Goal: Task Accomplishment & Management: Use online tool/utility

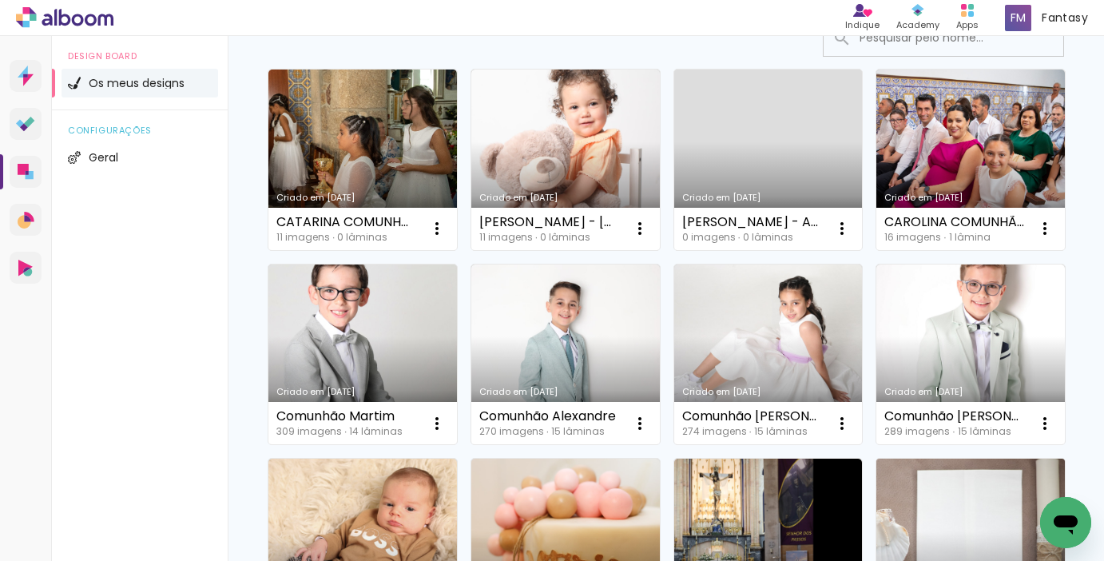
scroll to position [2, 0]
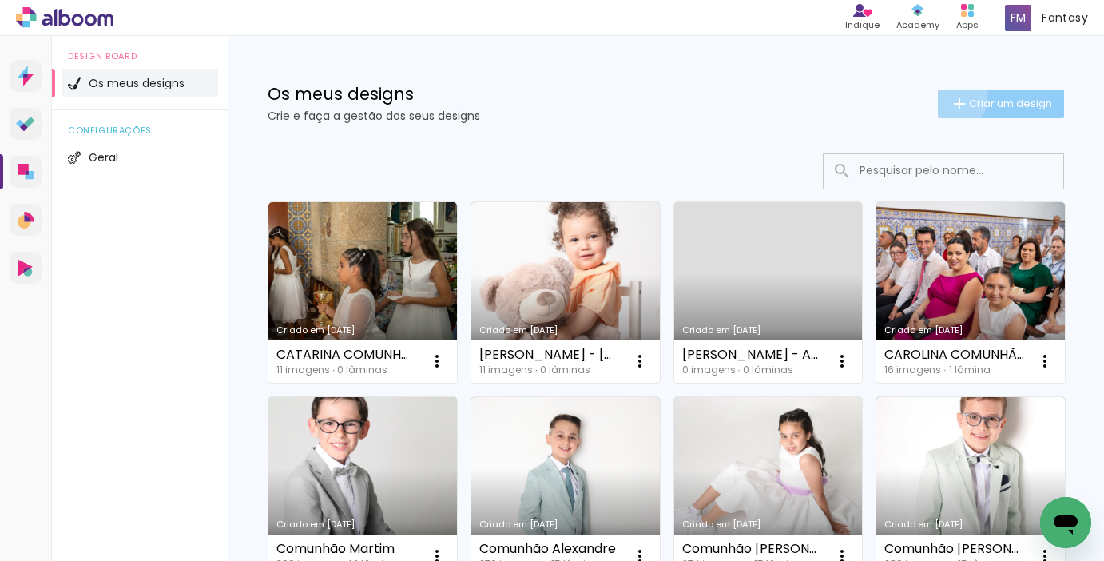
click at [955, 98] on iron-icon at bounding box center [959, 103] width 19 height 19
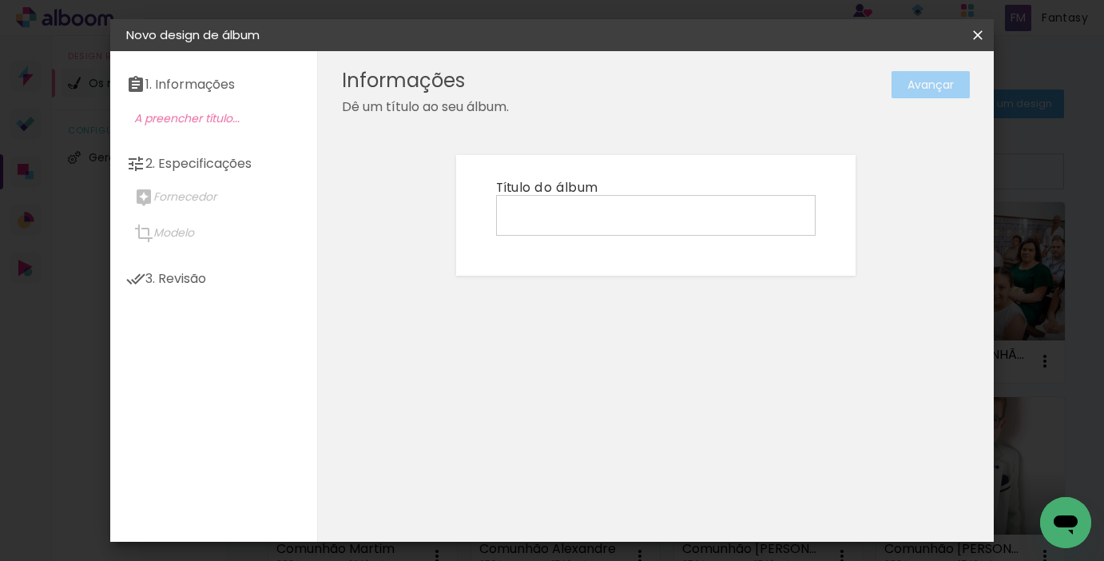
scroll to position [0, 1]
click at [709, 217] on input at bounding box center [656, 214] width 308 height 25
type input "a"
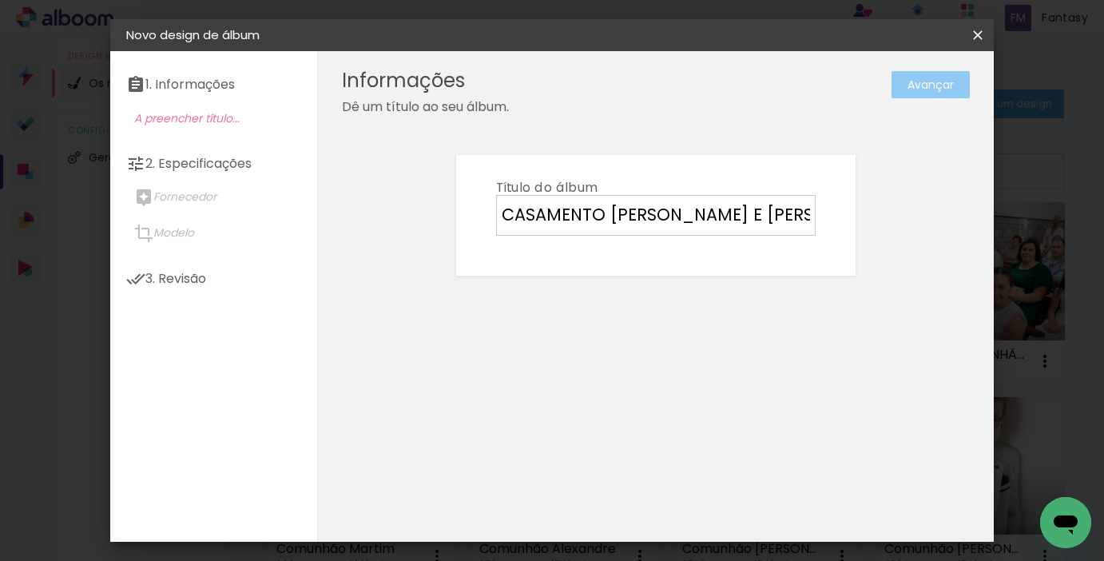
type input "CASAMENTO MARIANA E PEDRO"
type paper-input "CASAMENTO MARIANA E PEDRO"
click at [0, 0] on slot "Avançar" at bounding box center [0, 0] width 0 height 0
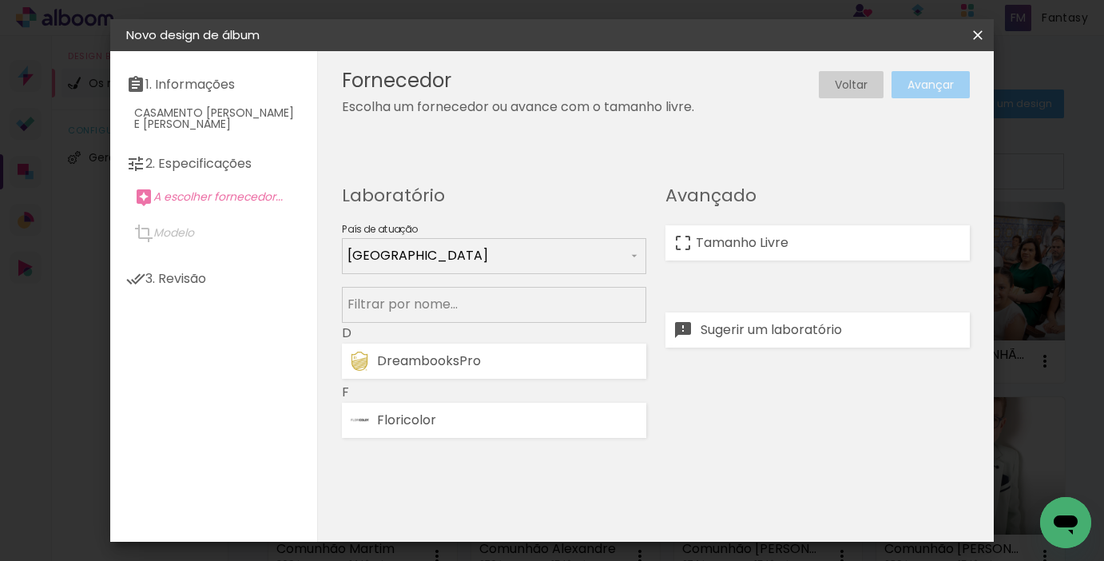
click at [977, 31] on iron-icon at bounding box center [977, 35] width 19 height 16
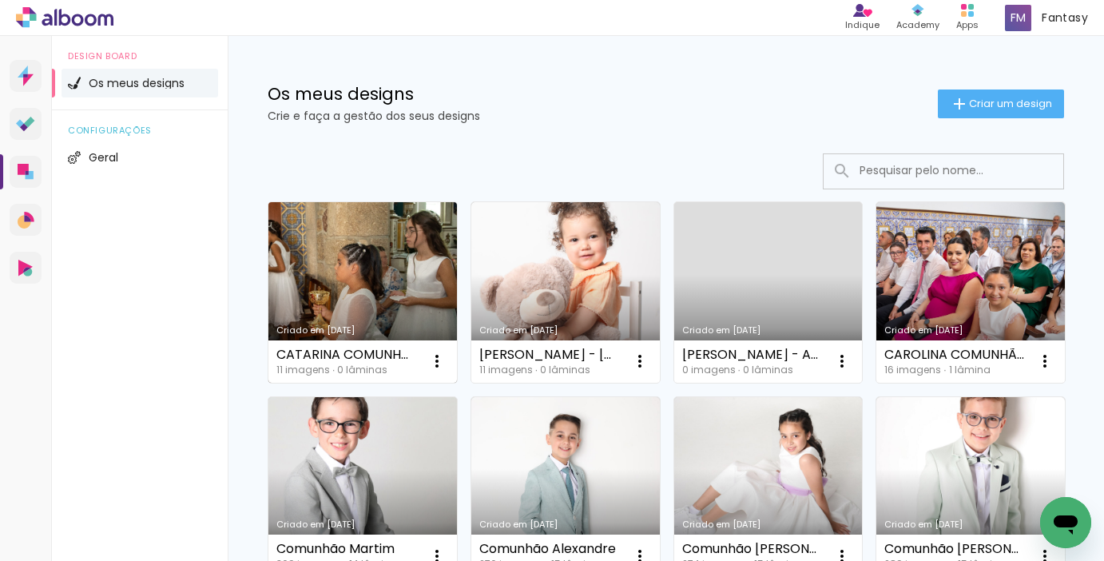
click at [321, 266] on link "Criado em [DATE]" at bounding box center [362, 292] width 189 height 181
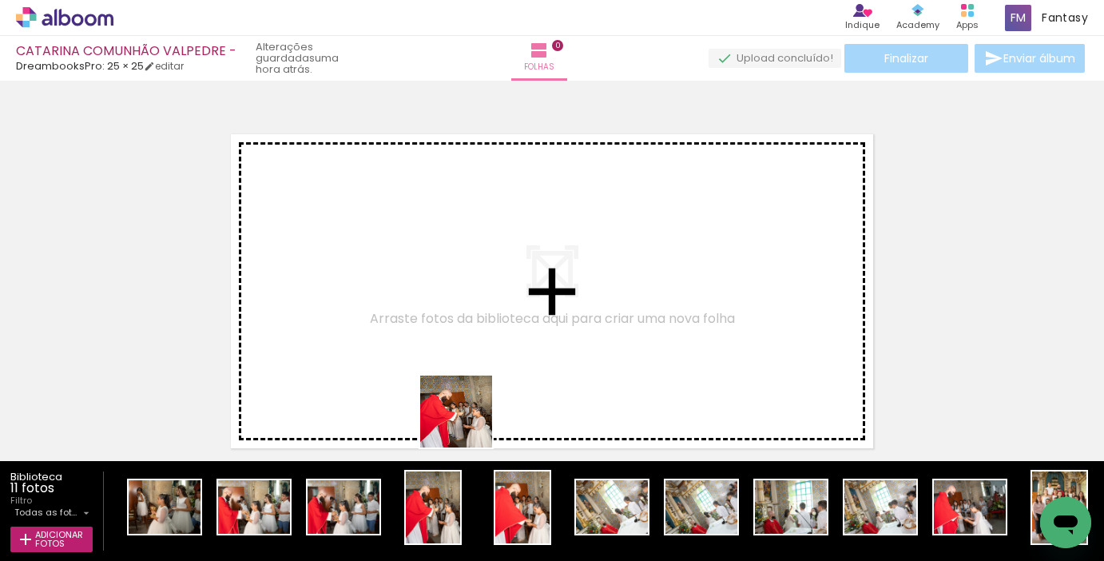
drag, startPoint x: 442, startPoint y: 521, endPoint x: 509, endPoint y: 334, distance: 198.6
click at [509, 334] on quentale-workspace at bounding box center [552, 280] width 1104 height 561
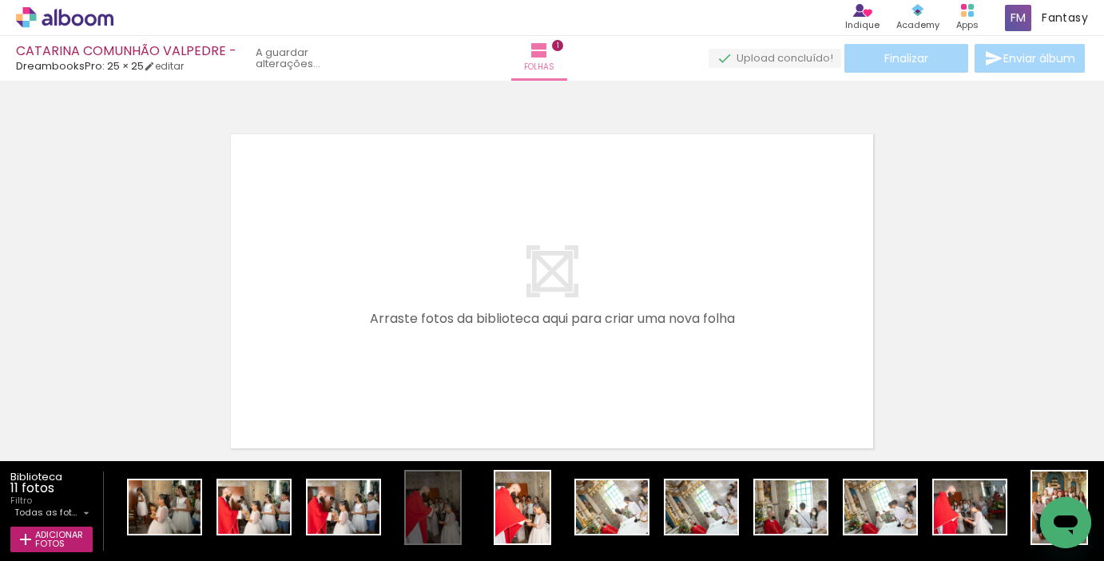
scroll to position [8, 0]
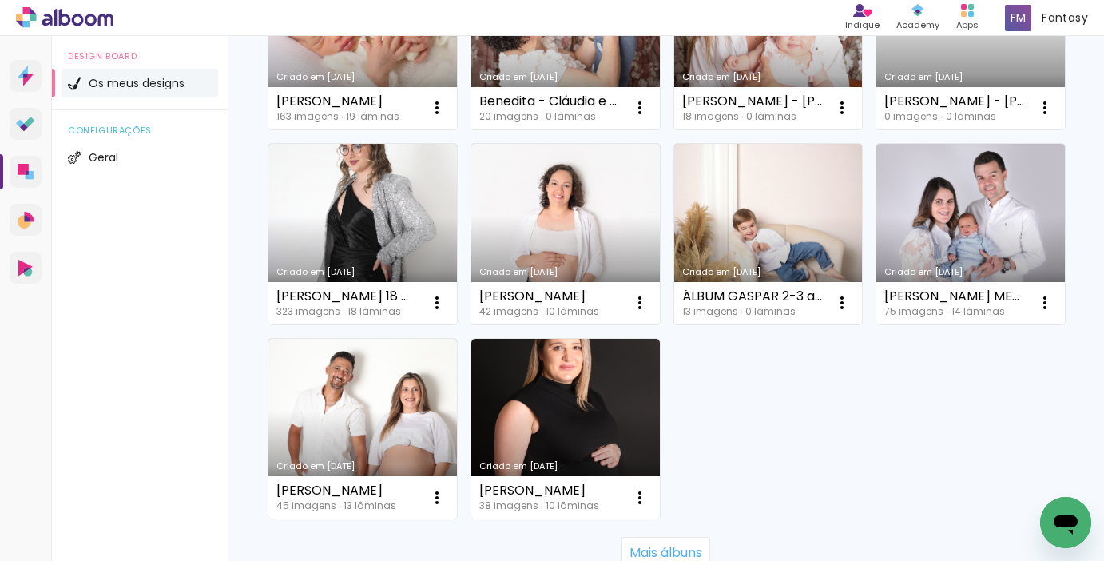
scroll to position [1036, 0]
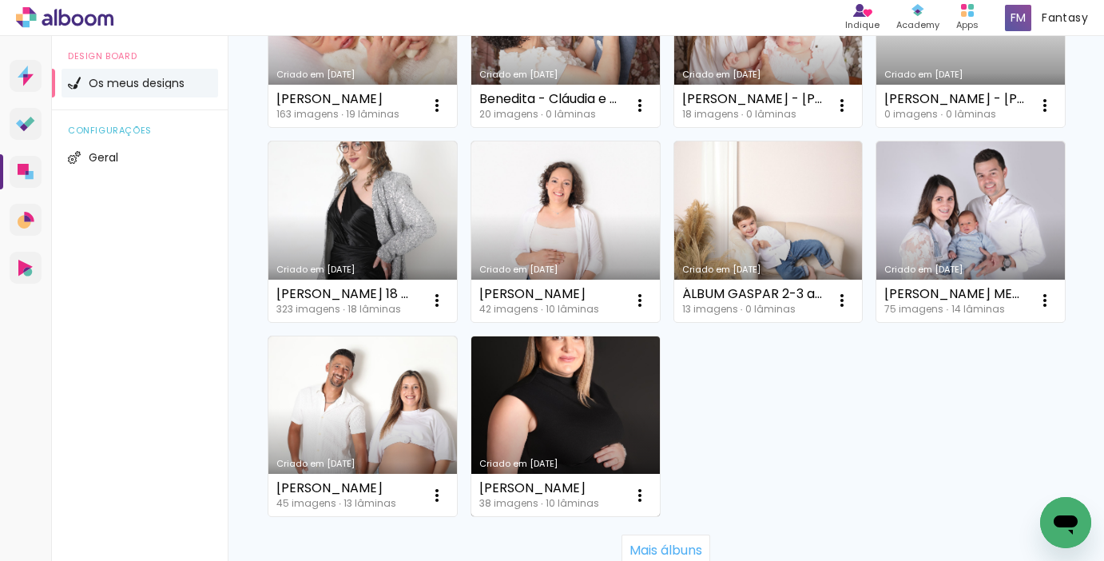
click at [539, 407] on link "Criado em [DATE]" at bounding box center [565, 426] width 189 height 181
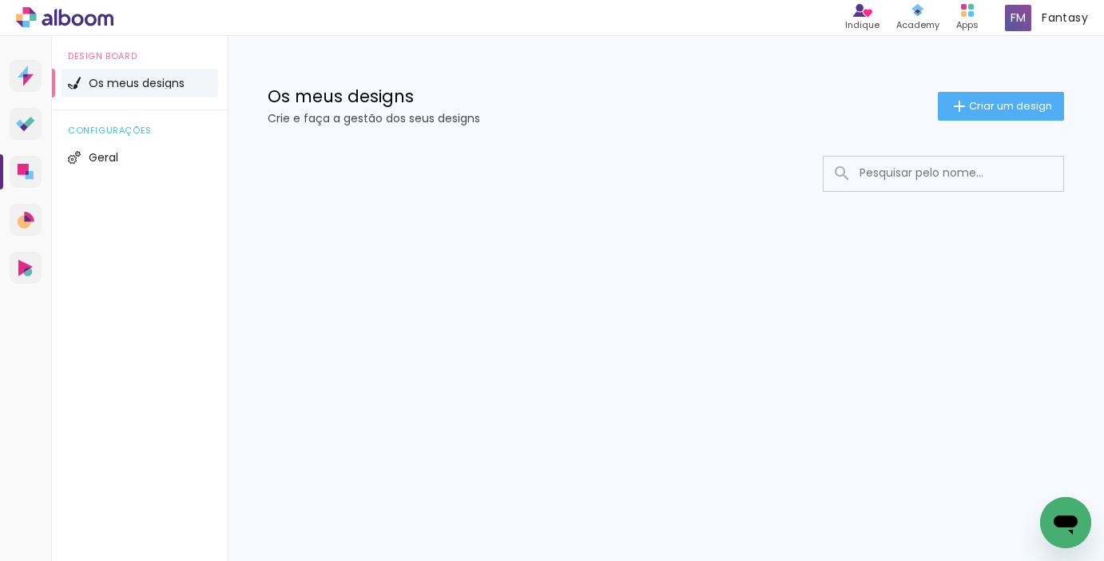
click at [948, 171] on input at bounding box center [966, 173] width 228 height 33
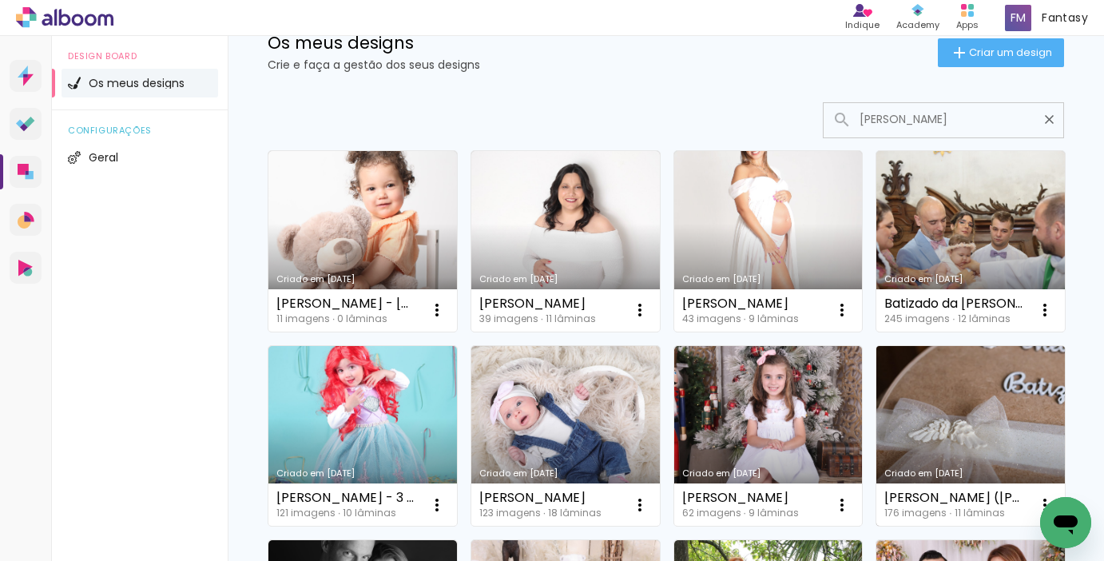
scroll to position [55, 0]
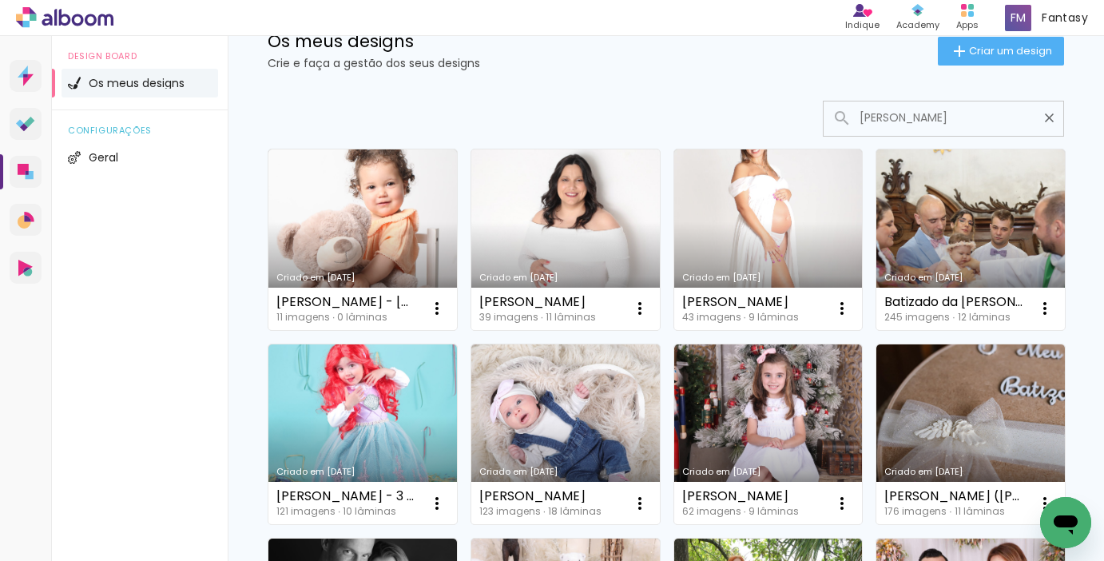
type input "joana"
type paper-input "joana"
click at [590, 236] on link "Criado em [DATE]" at bounding box center [565, 239] width 189 height 181
